Goal: Information Seeking & Learning: Learn about a topic

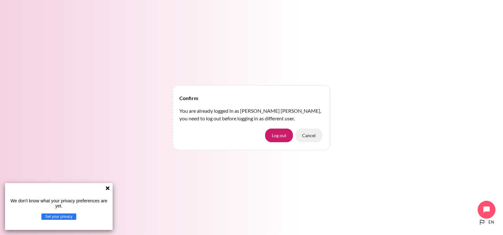
click at [311, 138] on button "Cancel" at bounding box center [309, 135] width 27 height 13
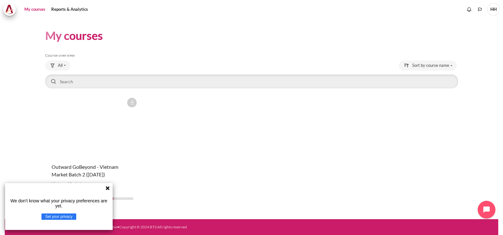
click at [109, 186] on icon at bounding box center [107, 188] width 5 height 5
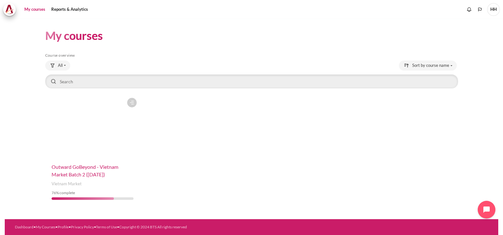
click at [76, 173] on span "Outward GoBeyond - Vietnam Market Batch 2 (Jul 2025)" at bounding box center [85, 171] width 67 height 14
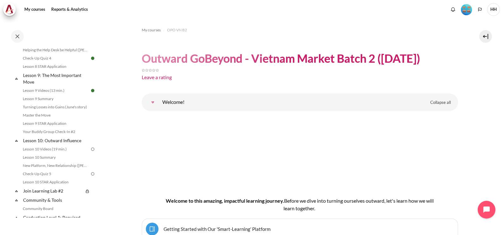
scroll to position [519, 0]
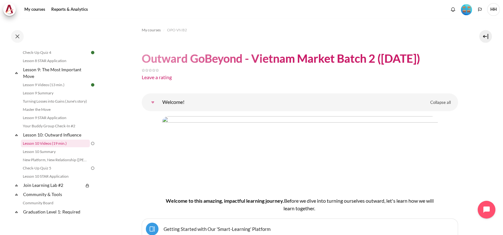
click at [58, 147] on link "Lesson 10 Videos (19 min.)" at bounding box center [55, 144] width 69 height 8
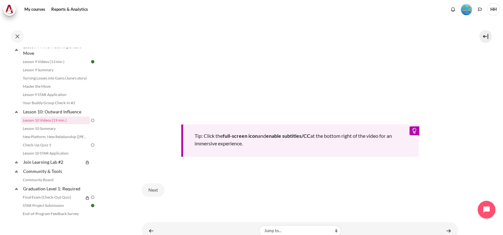
scroll to position [260, 0]
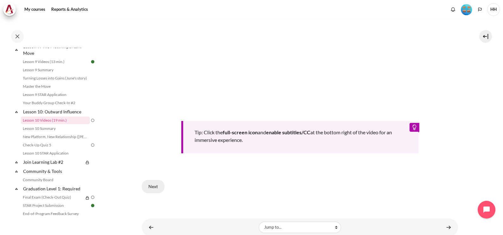
click at [152, 181] on button "Next" at bounding box center [153, 186] width 23 height 13
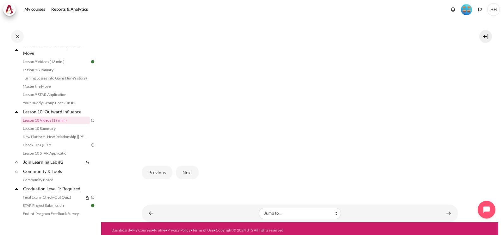
scroll to position [201, 0]
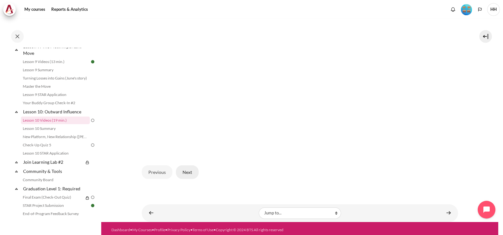
click at [186, 169] on button "Next" at bounding box center [187, 171] width 23 height 13
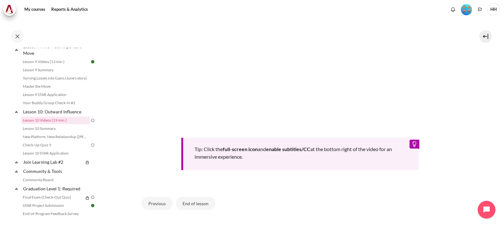
scroll to position [257, 0]
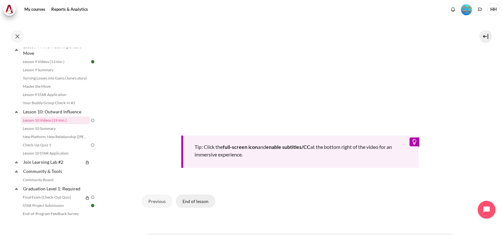
click at [198, 198] on button "End of lesson" at bounding box center [195, 200] width 39 height 13
click at [189, 199] on button "End of lesson" at bounding box center [195, 200] width 39 height 13
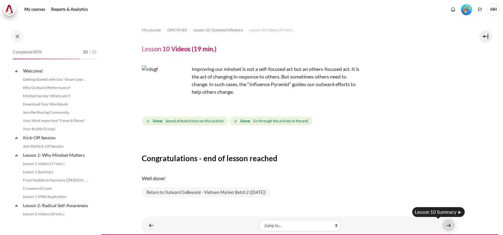
scroll to position [542, 0]
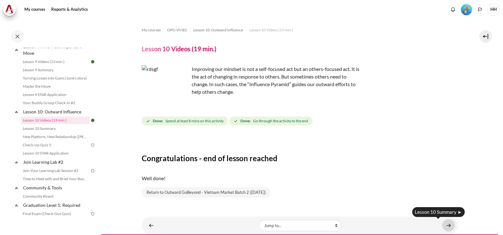
click at [446, 224] on link "Content" at bounding box center [449, 225] width 13 height 12
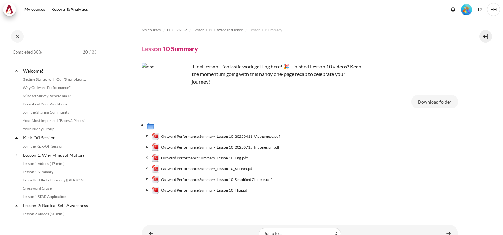
scroll to position [550, 0]
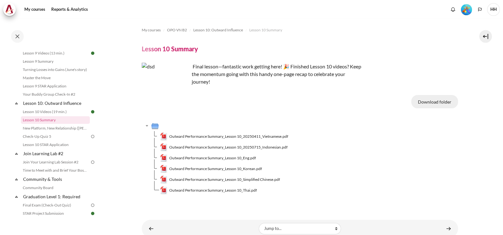
click at [437, 101] on button "Download folder" at bounding box center [435, 101] width 47 height 13
click at [234, 159] on span "Outward Performance Summary_Lesson 10_Eng.pdf" at bounding box center [212, 158] width 87 height 6
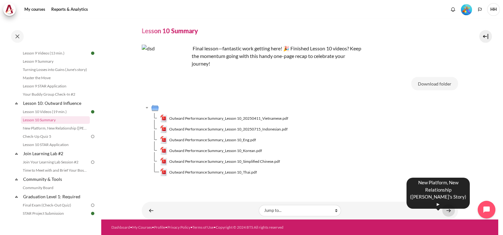
click at [445, 209] on link "Content" at bounding box center [449, 210] width 13 height 12
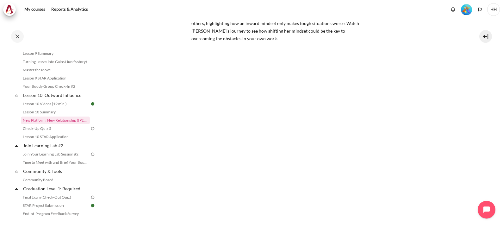
scroll to position [106, 0]
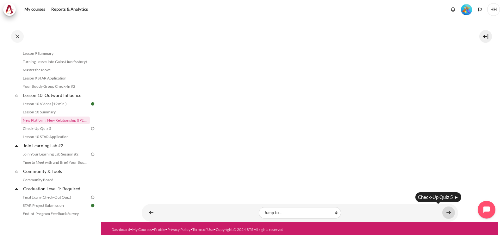
click at [446, 209] on link "Content" at bounding box center [449, 212] width 13 height 12
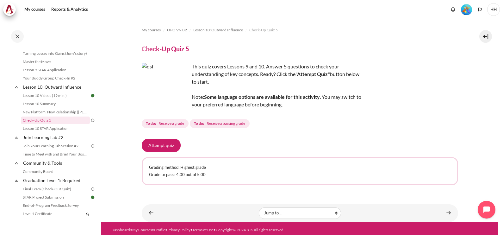
scroll to position [2, 0]
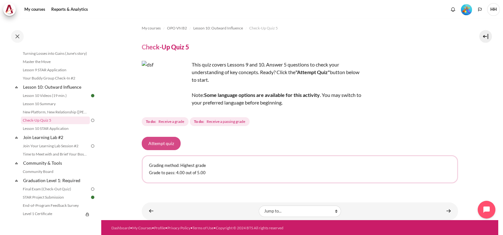
click at [164, 141] on button "Attempt quiz" at bounding box center [161, 143] width 39 height 13
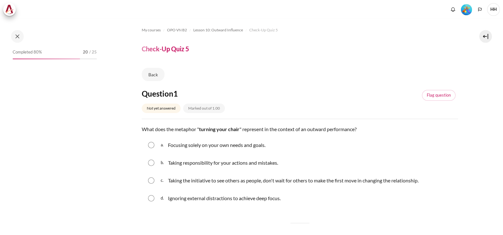
scroll to position [567, 0]
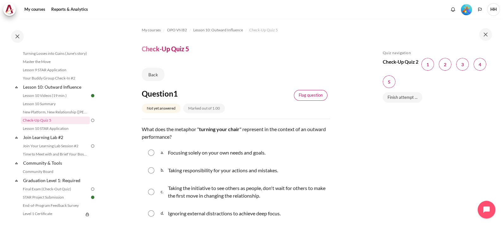
click at [305, 95] on link "Flag question" at bounding box center [311, 95] width 34 height 11
click at [151, 192] on input "Content" at bounding box center [151, 192] width 6 height 6
radio input "true"
click at [324, 209] on div "d. Ignoring external distractions to achieve deep focus." at bounding box center [236, 213] width 188 height 16
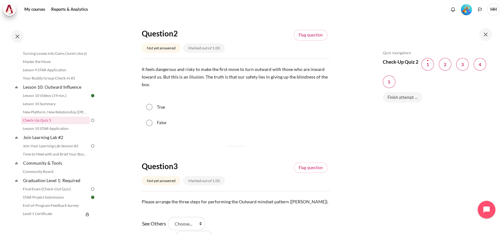
scroll to position [222, 0]
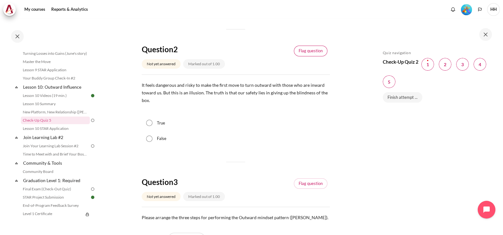
click at [308, 49] on link "Flag question" at bounding box center [311, 51] width 34 height 11
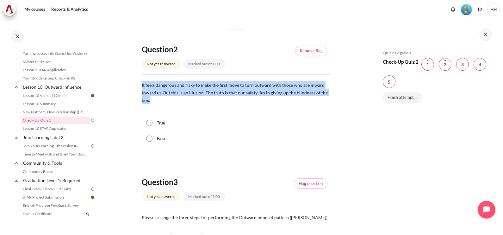
drag, startPoint x: 152, startPoint y: 100, endPoint x: 140, endPoint y: 84, distance: 20.6
click at [140, 84] on section "My courses OPO VN B2 Lesson 10: Outward Influence Check-Up Quiz 5 Check-Up Quiz…" at bounding box center [235, 190] width 269 height 786
copy span "It feels dangerous and risky to make the first move to turn outward with those …"
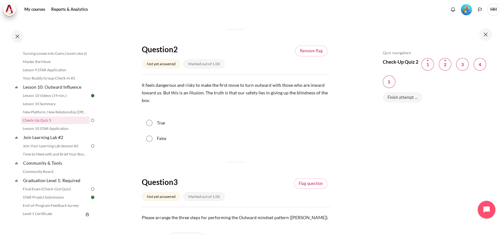
click at [187, 120] on div "True" at bounding box center [236, 123] width 188 height 16
click at [149, 123] on input "True" at bounding box center [149, 123] width 6 height 6
radio input "true"
click at [368, 155] on div "My courses OPO VN B2 Lesson 10: Outward Influence Check-Up Quiz 5 Check-Up Quiz…" at bounding box center [251, 127] width 503 height 216
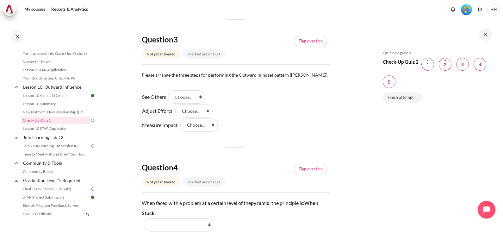
scroll to position [380, 0]
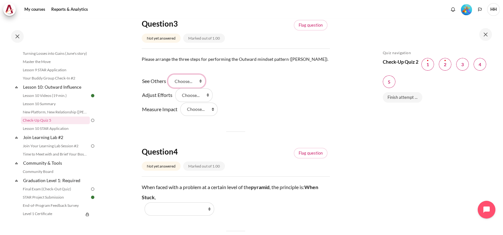
click at [184, 81] on select "Choose... Step 1 Step 2 Step 3" at bounding box center [186, 80] width 37 height 13
select select "1"
click at [170, 74] on select "Choose... Step 1 Step 2 Step 3" at bounding box center [186, 80] width 37 height 13
click at [194, 93] on select "Choose... Step 1 Step 2 Step 3" at bounding box center [193, 94] width 37 height 13
select select "2"
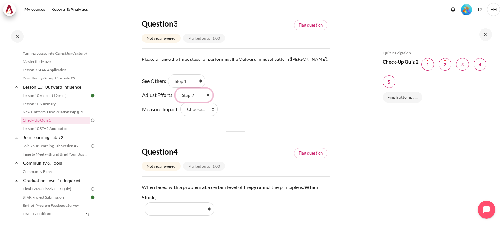
click at [175, 88] on select "Choose... Step 1 Step 2 Step 3" at bounding box center [193, 94] width 37 height 13
click at [190, 110] on select "Choose... Step 1 Step 2 Step 3" at bounding box center [198, 109] width 37 height 13
select select "3"
click at [180, 103] on select "Choose... Step 1 Step 2 Step 3" at bounding box center [198, 109] width 37 height 13
click at [307, 26] on link "Flag question" at bounding box center [311, 25] width 34 height 11
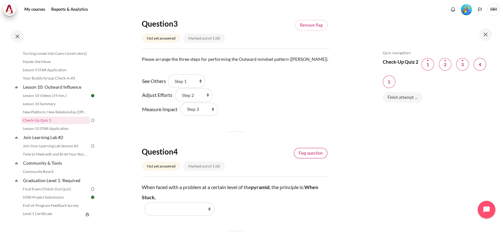
click at [310, 152] on link "Flag question" at bounding box center [311, 153] width 34 height 11
click at [358, 184] on section "My courses OPO VN B2 Lesson 10: Outward Influence Check-Up Quiz 5 Check-Up Quiz…" at bounding box center [235, 32] width 269 height 786
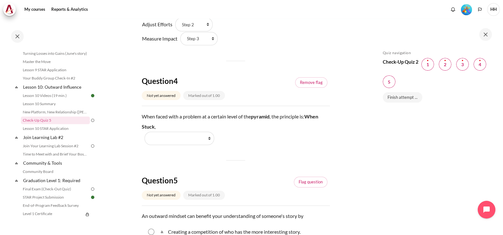
scroll to position [475, 0]
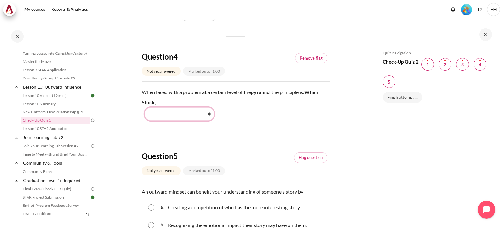
click at [211, 114] on select "Work Harder Go Higher Go Lower Stay Put" at bounding box center [180, 113] width 70 height 13
select select "3"
click at [145, 107] on select "Work Harder Go Higher Go Lower Stay Put" at bounding box center [180, 113] width 70 height 13
click at [309, 158] on link "Flag question" at bounding box center [311, 157] width 34 height 11
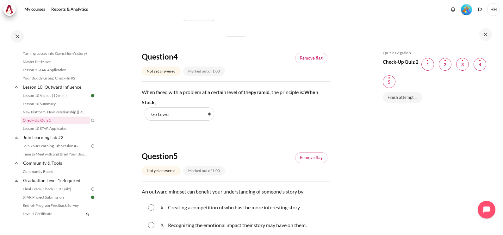
click at [413, 166] on div "Skip Quiz navigation Quiz navigation Check-Up Quiz 2 Question 1 This page Flagg…" at bounding box center [436, 131] width 113 height 162
click at [424, 201] on div "Skip Quiz navigation Quiz navigation Check-Up Quiz 2 Question 1 This page Flagg…" at bounding box center [436, 131] width 113 height 162
click at [151, 225] on input "Content" at bounding box center [151, 225] width 6 height 6
radio input "true"
click at [414, 173] on div "Skip Quiz navigation Quiz navigation Check-Up Quiz 2 Question 1 This page Flagg…" at bounding box center [436, 131] width 113 height 162
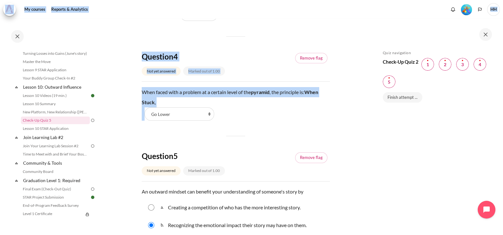
drag, startPoint x: 496, startPoint y: 67, endPoint x: 505, endPoint y: 118, distance: 52.0
click at [503, 118] on html "Skip to main content Open course index Completed 80% 20 / 25 Expand Collapse" at bounding box center [251, 117] width 503 height 235
click at [410, 148] on div "Skip Quiz navigation Quiz navigation Check-Up Quiz 2 Question 1 This page Flagg…" at bounding box center [436, 131] width 113 height 162
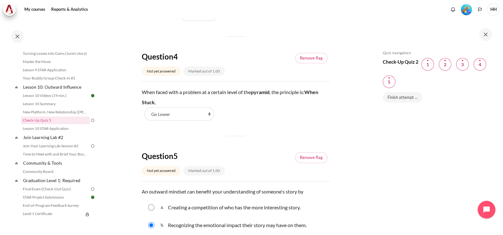
click at [378, 206] on div "Skip Quiz navigation Quiz navigation Check-Up Quiz 2 Question 1 This page Flagg…" at bounding box center [436, 127] width 133 height 216
click at [401, 98] on link "Finish attempt ..." at bounding box center [403, 97] width 40 height 11
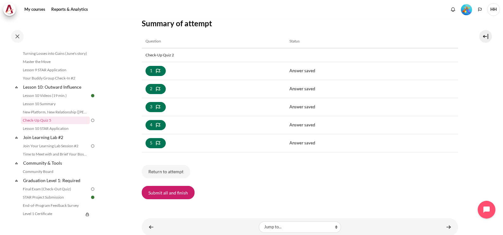
scroll to position [90, 0]
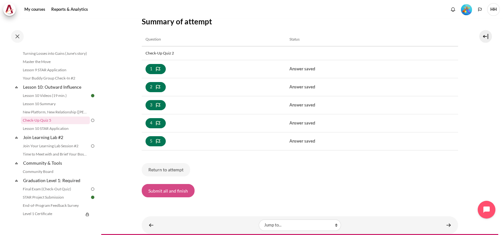
click at [174, 190] on button "Submit all and finish" at bounding box center [168, 190] width 53 height 13
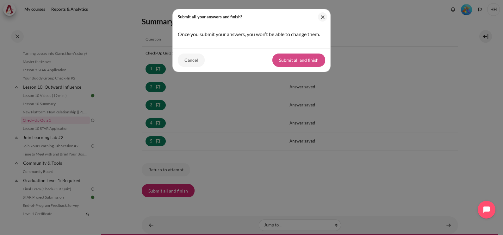
click at [299, 66] on button "Submit all and finish" at bounding box center [299, 59] width 53 height 13
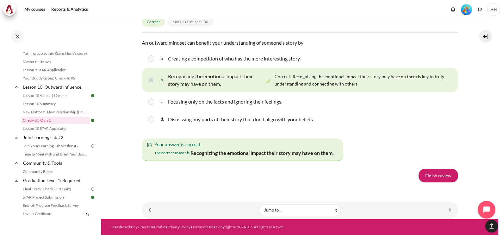
scroll to position [1104, 0]
click at [435, 182] on link "Finish review" at bounding box center [439, 175] width 40 height 13
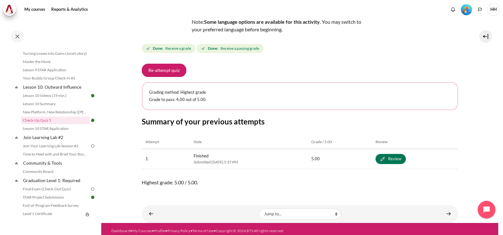
scroll to position [78, 0]
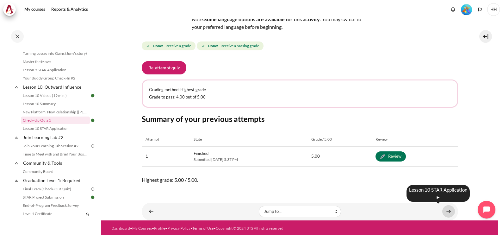
click at [444, 212] on link "Content" at bounding box center [449, 211] width 13 height 12
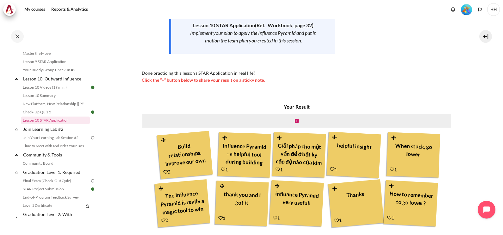
scroll to position [136, 0]
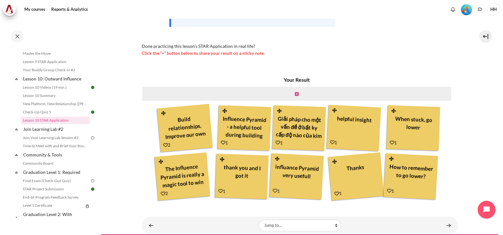
click at [296, 94] on icon "Content" at bounding box center [297, 94] width 4 height 4
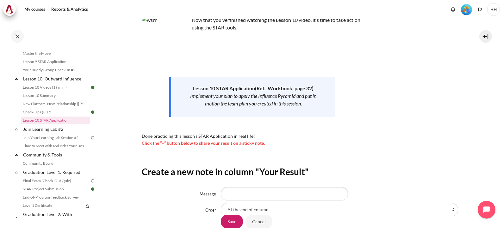
scroll to position [97, 0]
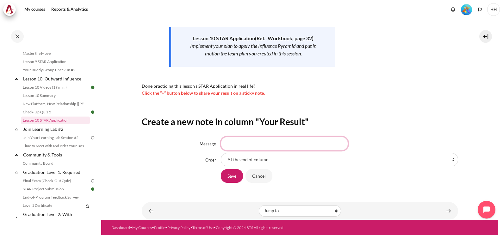
click at [273, 144] on input "Message" at bounding box center [284, 143] width 127 height 13
type input "o"
type input "G"
type input "E"
type input "When stuck - Go lower"
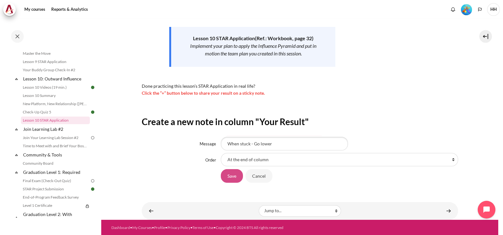
click at [230, 173] on input "Save" at bounding box center [232, 175] width 22 height 13
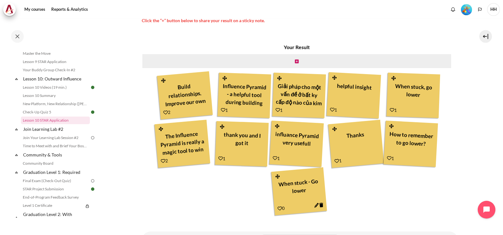
scroll to position [170, 0]
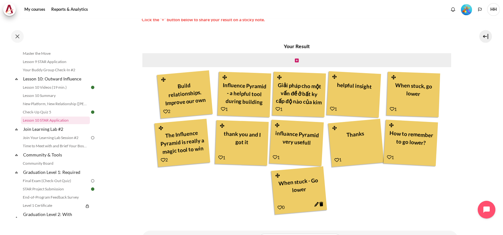
click at [278, 207] on icon "Content" at bounding box center [279, 207] width 5 height 5
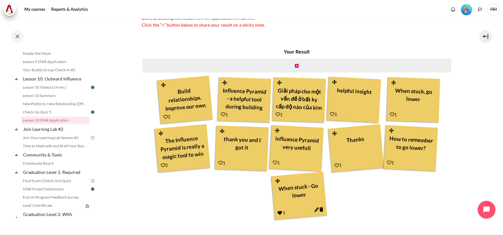
scroll to position [198, 0]
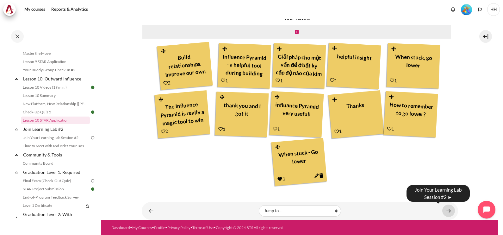
click at [443, 208] on link "Content" at bounding box center [449, 210] width 13 height 12
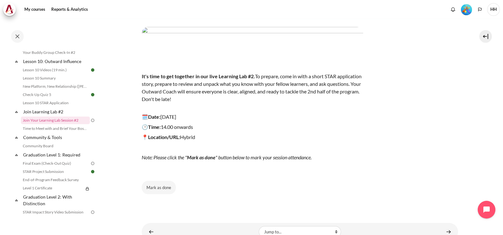
scroll to position [39, 0]
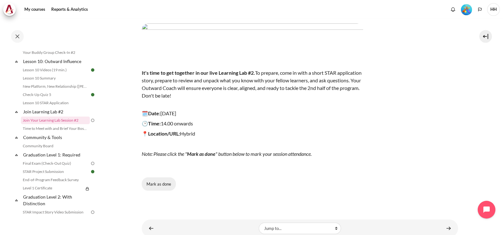
click at [156, 184] on button "Mark as done" at bounding box center [159, 183] width 34 height 13
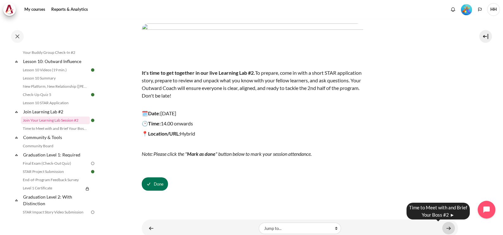
click at [447, 227] on link "Content" at bounding box center [449, 228] width 13 height 12
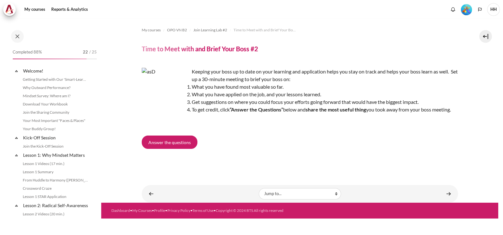
scroll to position [601, 0]
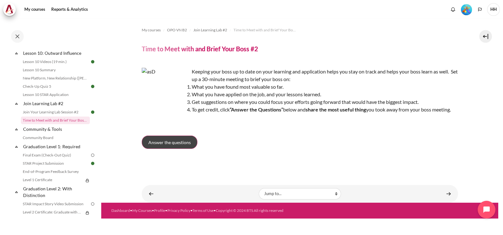
click at [171, 143] on span "Answer the questions" at bounding box center [169, 142] width 42 height 7
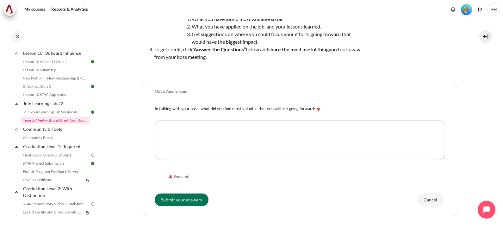
scroll to position [70, 0]
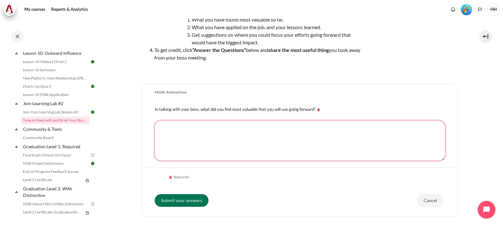
click at [236, 138] on textarea "In talking with your boss, what did you find most valuable that you will use go…" at bounding box center [300, 141] width 291 height 40
type textarea "Identify issues. Which tools should be used to resolve the issues"
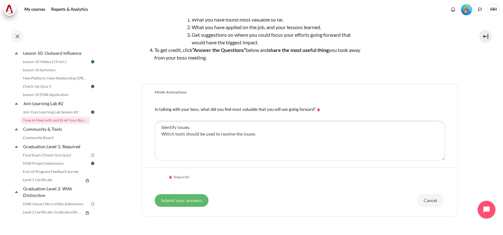
click at [171, 200] on input "Submit your answers" at bounding box center [182, 200] width 54 height 13
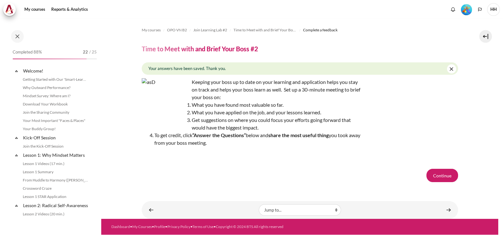
scroll to position [601, 0]
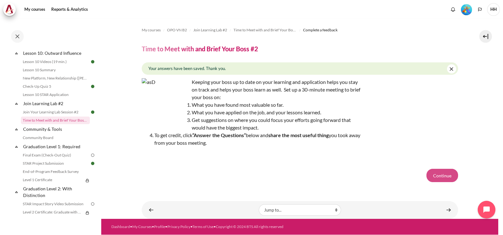
click at [443, 174] on button "Continue" at bounding box center [443, 175] width 32 height 13
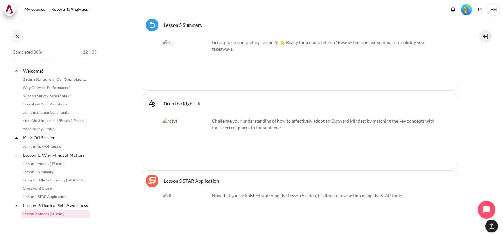
scroll to position [206, 0]
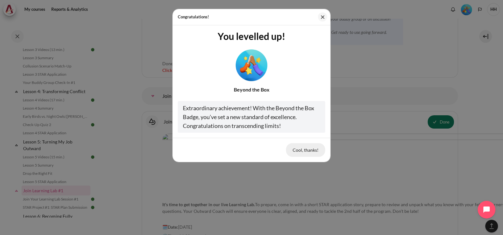
click at [304, 152] on button "Cool, thanks!" at bounding box center [305, 149] width 39 height 13
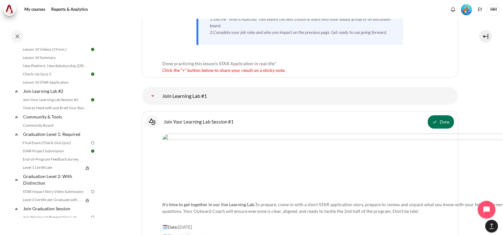
scroll to position [617, 0]
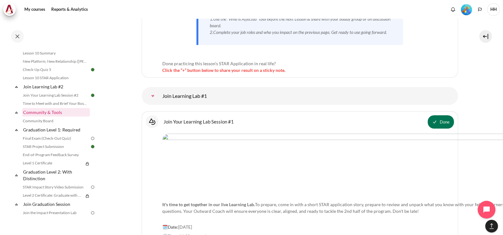
click at [52, 116] on link "Community & Tools" at bounding box center [56, 112] width 68 height 9
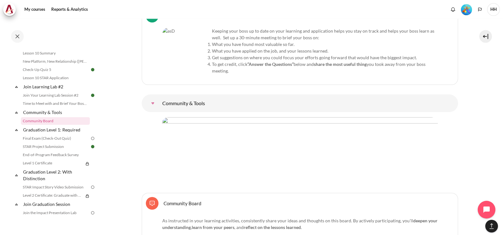
click at [437, 193] on div "Select activity Community Board Community Board Forum deepen your understanding…" at bounding box center [300, 229] width 317 height 72
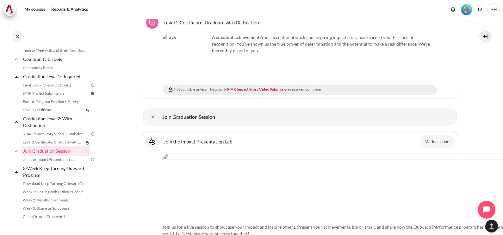
scroll to position [666, 0]
